Goal: Navigation & Orientation: Understand site structure

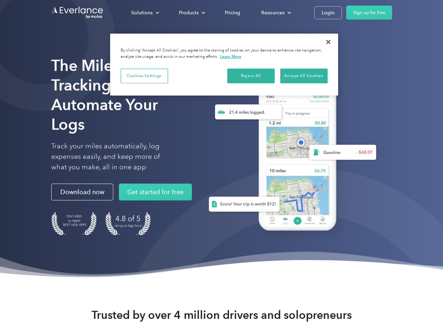
click at [145, 13] on div "Solutions" at bounding box center [141, 12] width 21 height 9
click at [191, 13] on div "Products" at bounding box center [189, 12] width 20 height 9
click at [275, 13] on div "Resources" at bounding box center [272, 12] width 23 height 9
click at [144, 76] on button "Cookies Settings" at bounding box center [144, 76] width 47 height 15
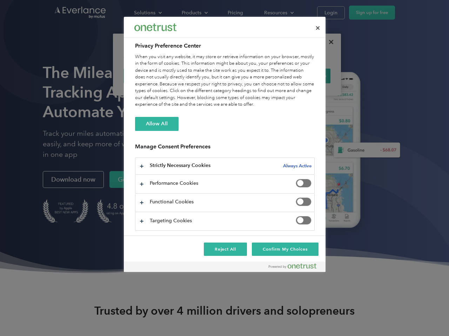
click at [251, 76] on div "When you visit any website, it may store or retrieve information on your browse…" at bounding box center [224, 81] width 179 height 55
click at [304, 76] on div "When you visit any website, it may store or retrieve information on your browse…" at bounding box center [224, 81] width 179 height 55
click at [328, 42] on div at bounding box center [224, 168] width 449 height 336
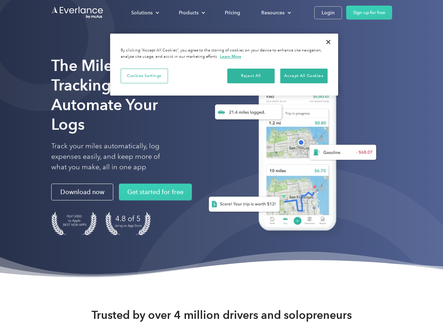
click at [145, 13] on div "Solutions" at bounding box center [141, 12] width 21 height 9
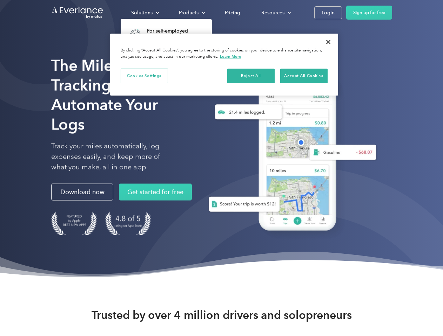
click at [191, 13] on div "Products" at bounding box center [189, 12] width 20 height 9
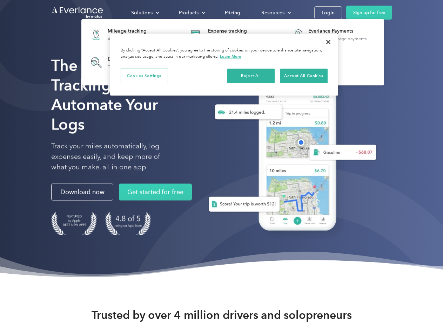
click at [275, 13] on div "Resources" at bounding box center [272, 12] width 23 height 9
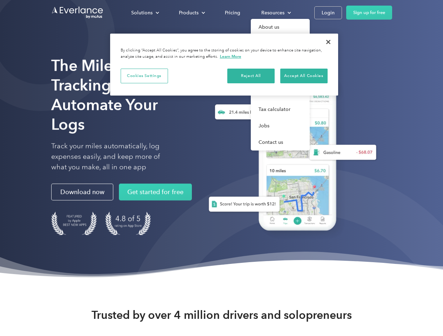
click at [144, 76] on button "Cookies Settings" at bounding box center [144, 76] width 47 height 15
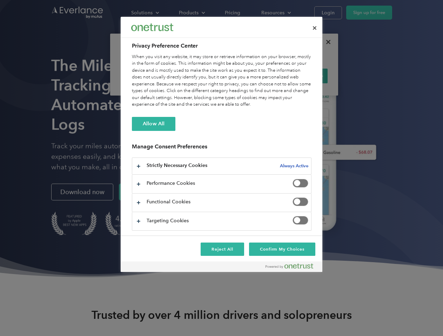
click at [251, 76] on div "When you visit any website, it may store or retrieve information on your browse…" at bounding box center [221, 81] width 179 height 55
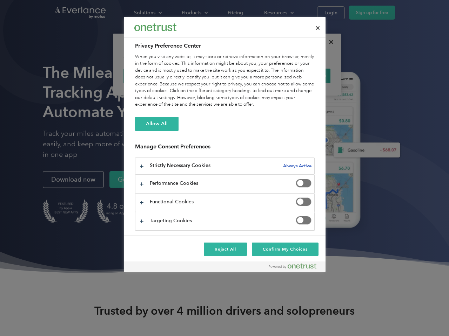
click at [304, 76] on div "When you visit any website, it may store or retrieve information on your browse…" at bounding box center [224, 81] width 179 height 55
click at [328, 42] on div at bounding box center [224, 168] width 449 height 336
